Goal: Navigation & Orientation: Understand site structure

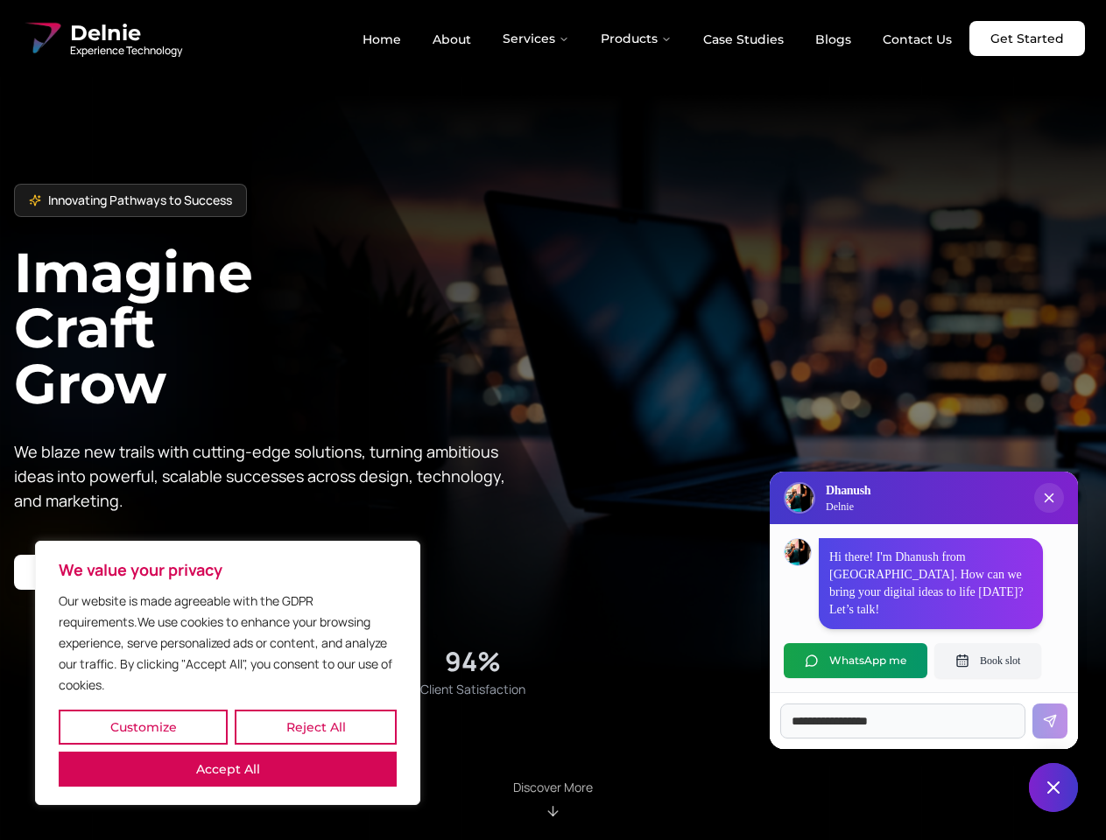
click at [143, 728] on button "Customize" at bounding box center [143, 727] width 169 height 35
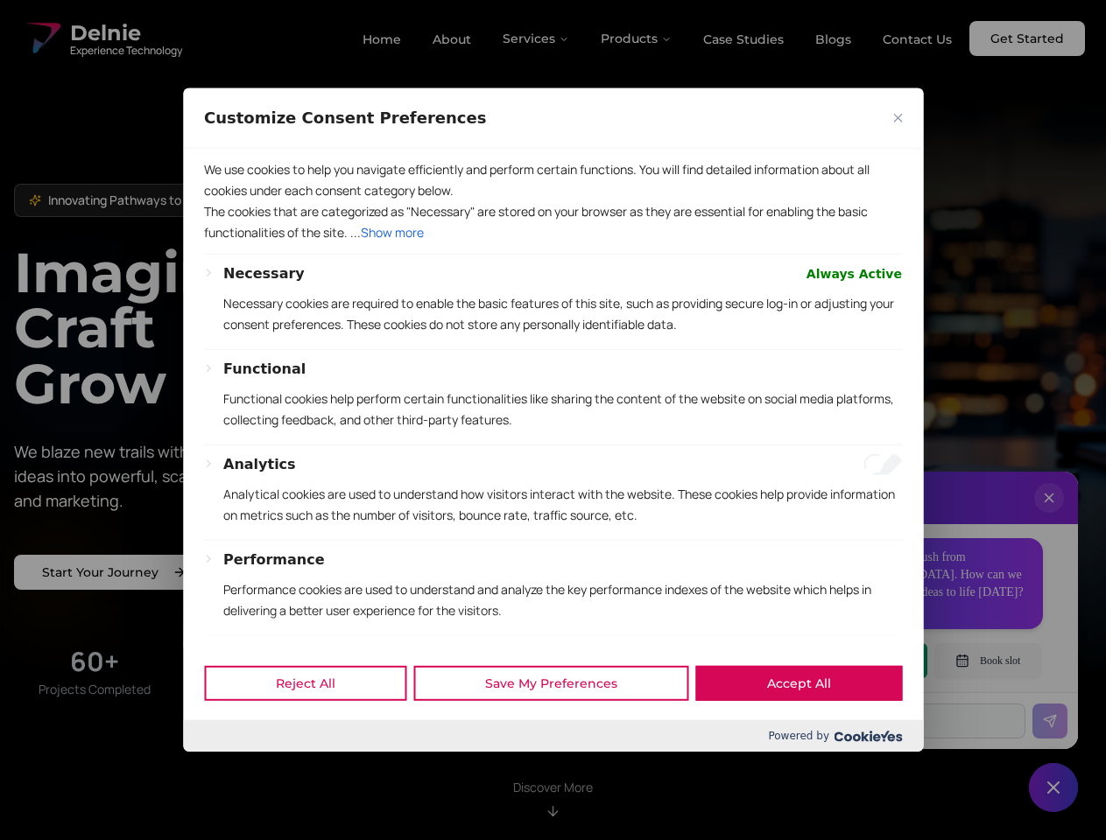
click at [315, 728] on div "Reject All Save My Preferences Accept All Powered by" at bounding box center [553, 699] width 740 height 106
click at [228, 770] on div at bounding box center [553, 420] width 1106 height 840
click at [552, 420] on p "Functional cookies help perform certain functionalities like sharing the conten…" at bounding box center [562, 410] width 679 height 42
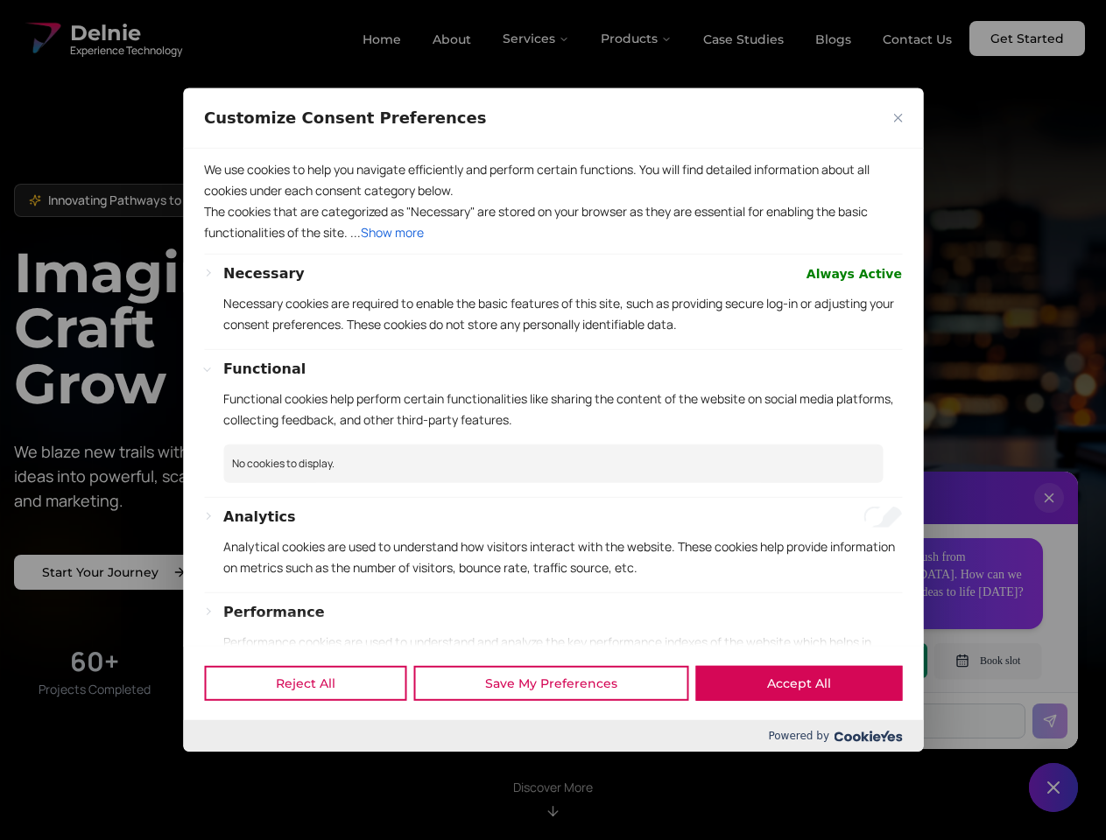
click at [537, 39] on div at bounding box center [553, 420] width 1106 height 840
click at [636, 39] on div at bounding box center [553, 420] width 1106 height 840
click at [1049, 516] on div at bounding box center [553, 420] width 1106 height 840
click at [855, 661] on div "Reject All Save My Preferences Accept All" at bounding box center [553, 683] width 740 height 74
click at [988, 661] on div at bounding box center [553, 420] width 1106 height 840
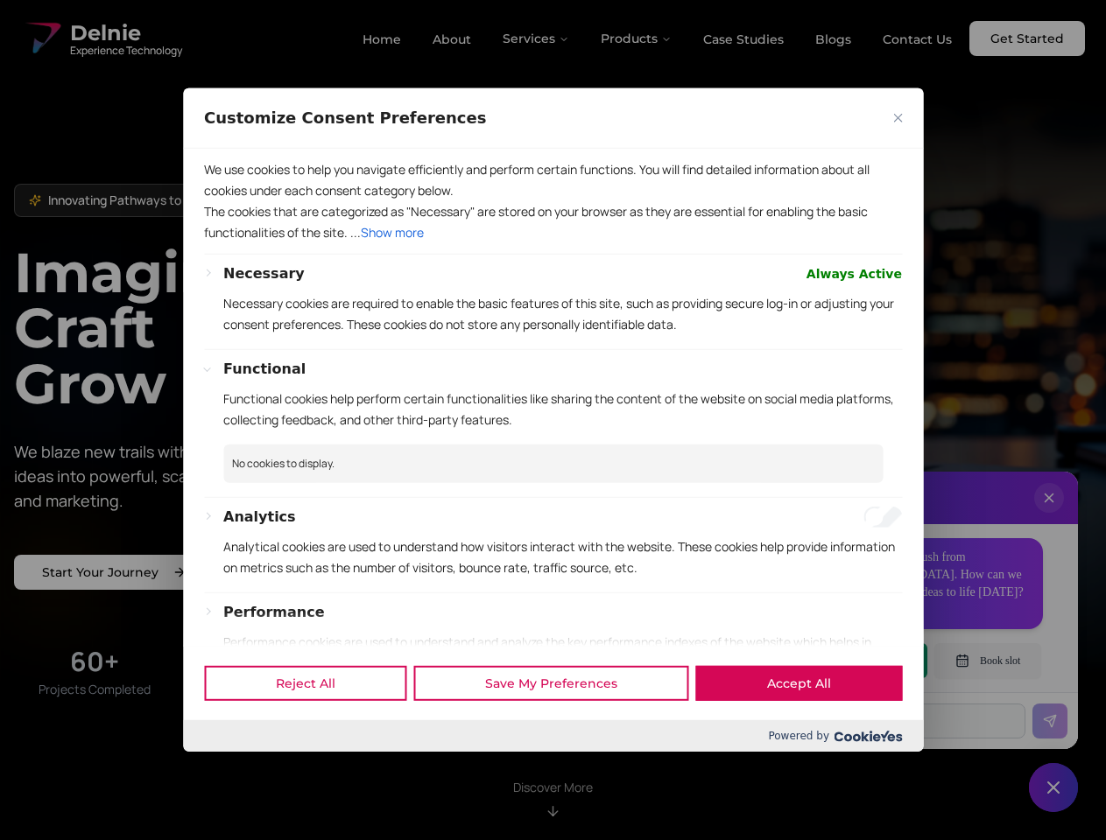
click at [1053, 788] on div at bounding box center [553, 420] width 1106 height 840
